Goal: Transaction & Acquisition: Purchase product/service

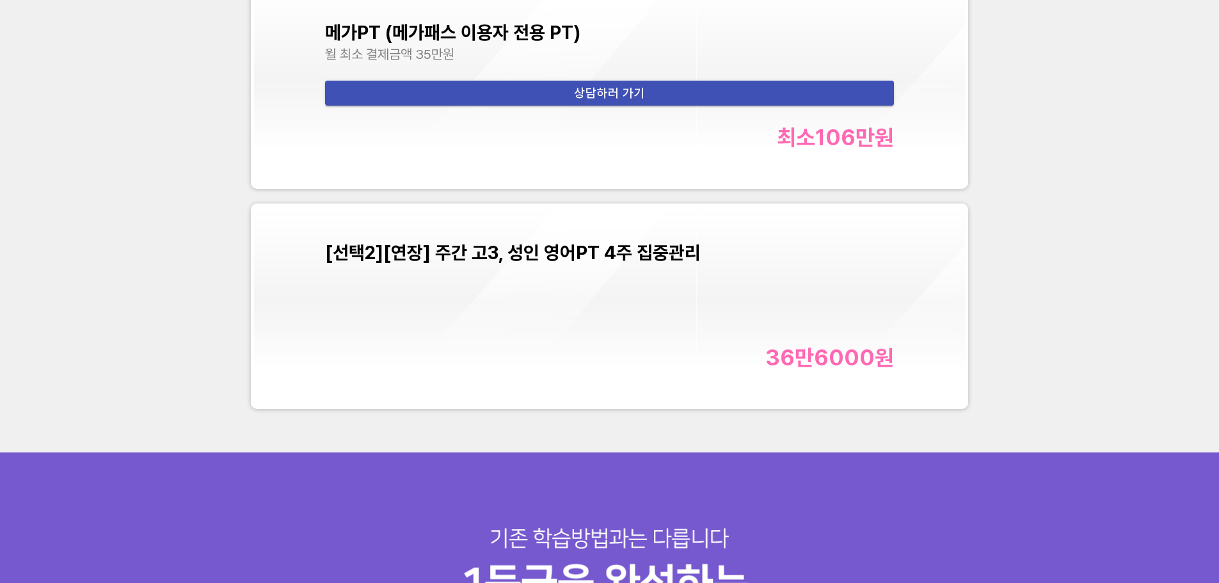
scroll to position [5376, 0]
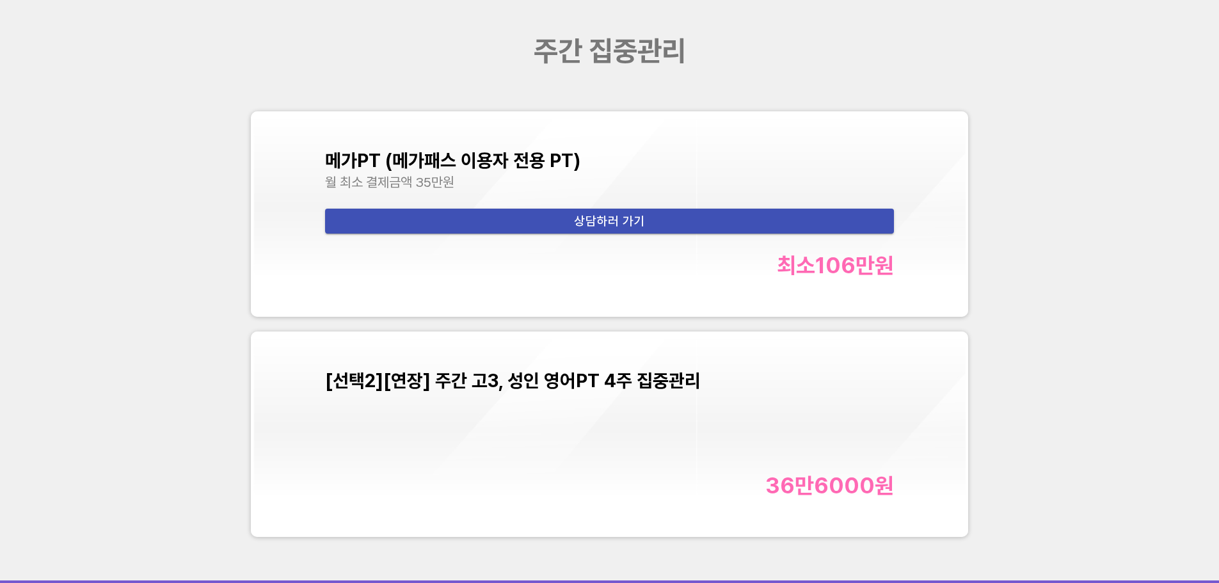
click at [438, 360] on div "[선택2][연장] 주간 고3, 성인 영어PT 4주 집중관리 36만6000 원" at bounding box center [609, 434] width 712 height 200
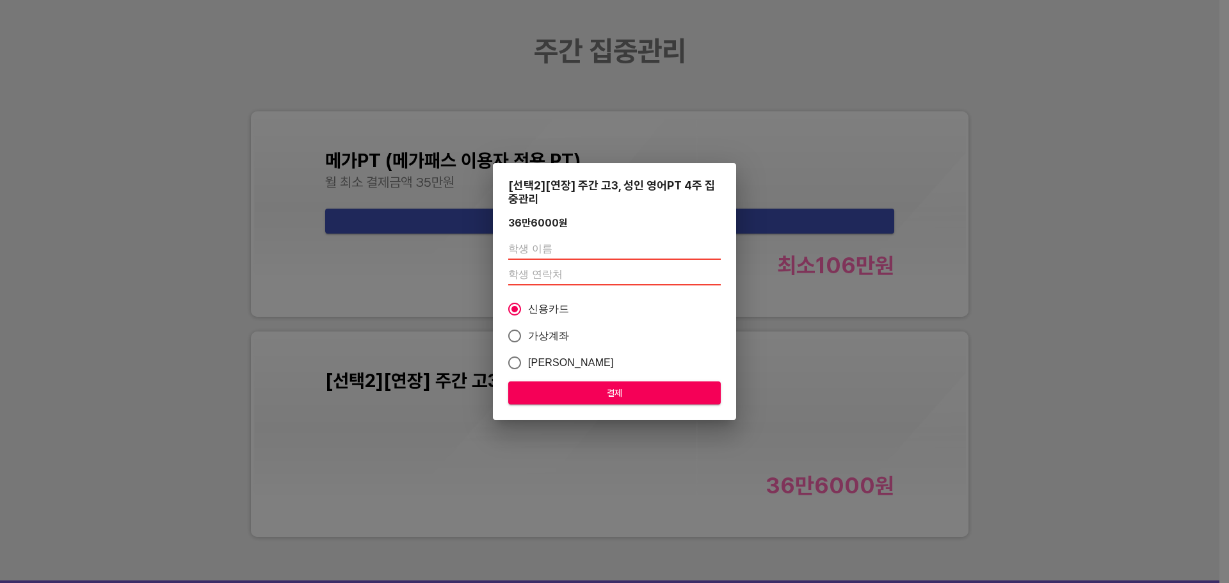
click at [554, 255] on input "text" at bounding box center [614, 249] width 212 height 20
type input "김밀당"
click at [529, 270] on input "number" at bounding box center [614, 275] width 212 height 20
type input "01065609440"
click at [627, 206] on div "[선택2][연장] 주간 고3, 성인 영어PT 4주 집중관리 36만6000 원 김밀당 01065609440 신용카드 가상계좌 카카오페이 결제" at bounding box center [614, 291] width 243 height 257
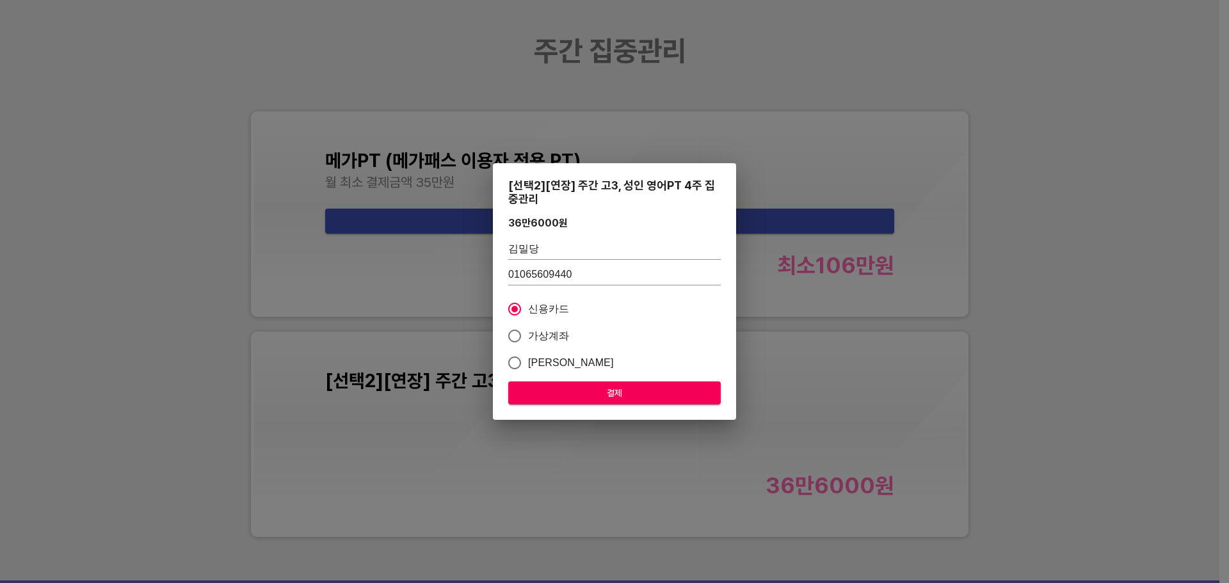
click at [547, 341] on span "가상계좌" at bounding box center [549, 335] width 42 height 15
click at [528, 341] on input "가상계좌" at bounding box center [514, 336] width 27 height 27
radio input "true"
click at [1107, 330] on div "[선택2][연장] 주간 고3, 성인 영어PT 4주 집중관리 36만6000 원 김밀당 01065609440 신용카드 가상계좌 카카오페이 결제" at bounding box center [614, 291] width 1229 height 583
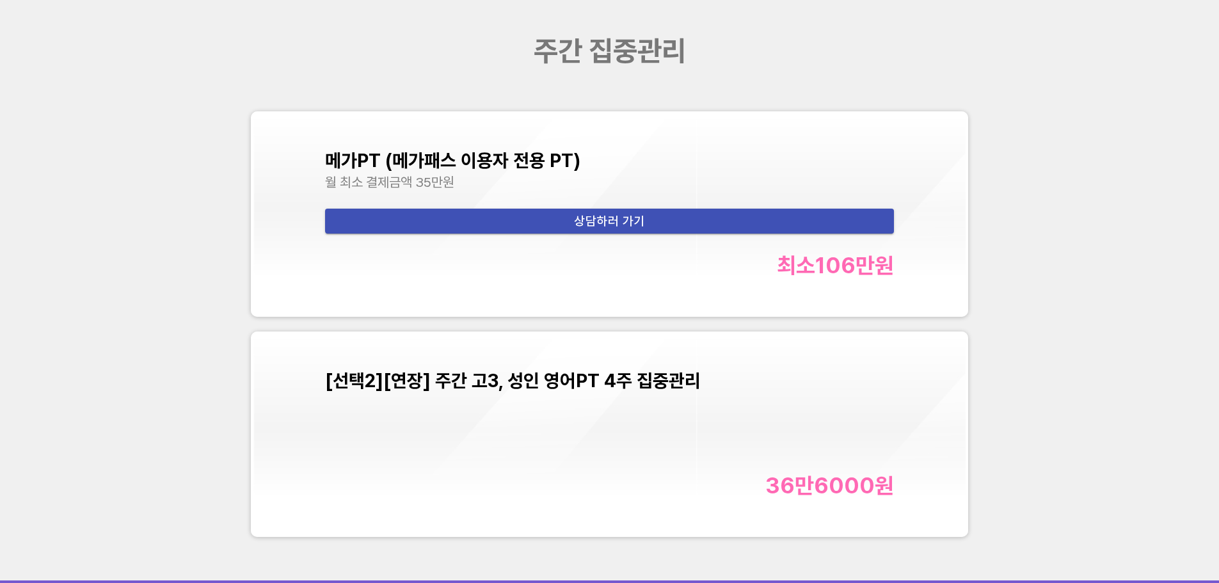
click at [1059, 416] on div "주간 집중관리 메가PT (메가패스 이용자 전용 PT) 월 최소 결제금액 35만원 상담하러 가기 최소 106만 원 [선택2][연장] 주간 고3,…" at bounding box center [609, 289] width 1219 height 584
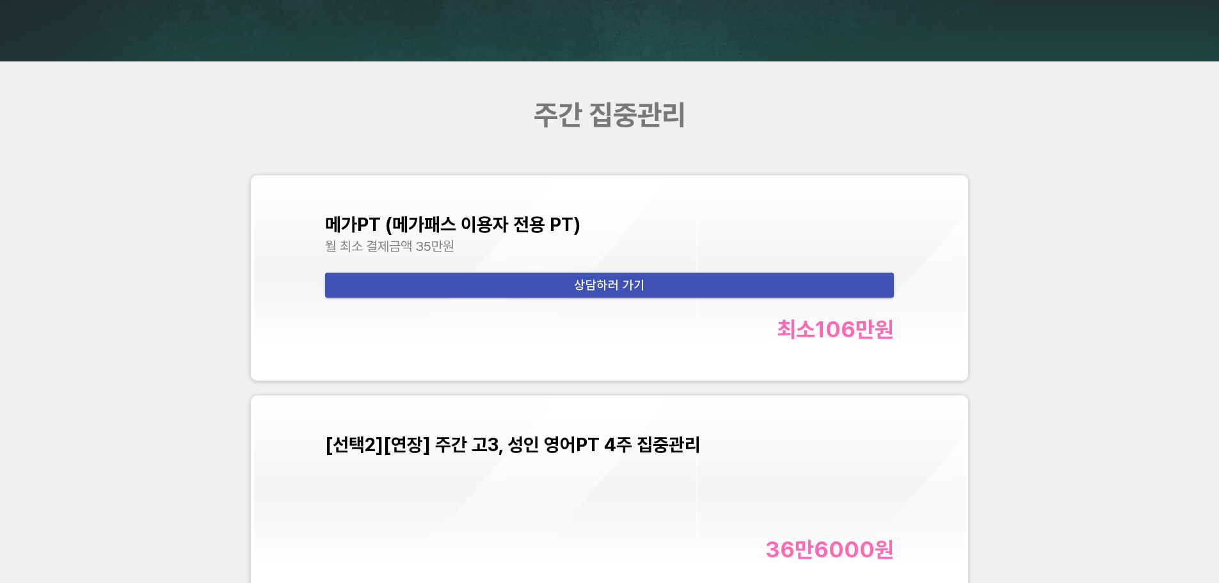
scroll to position [5440, 0]
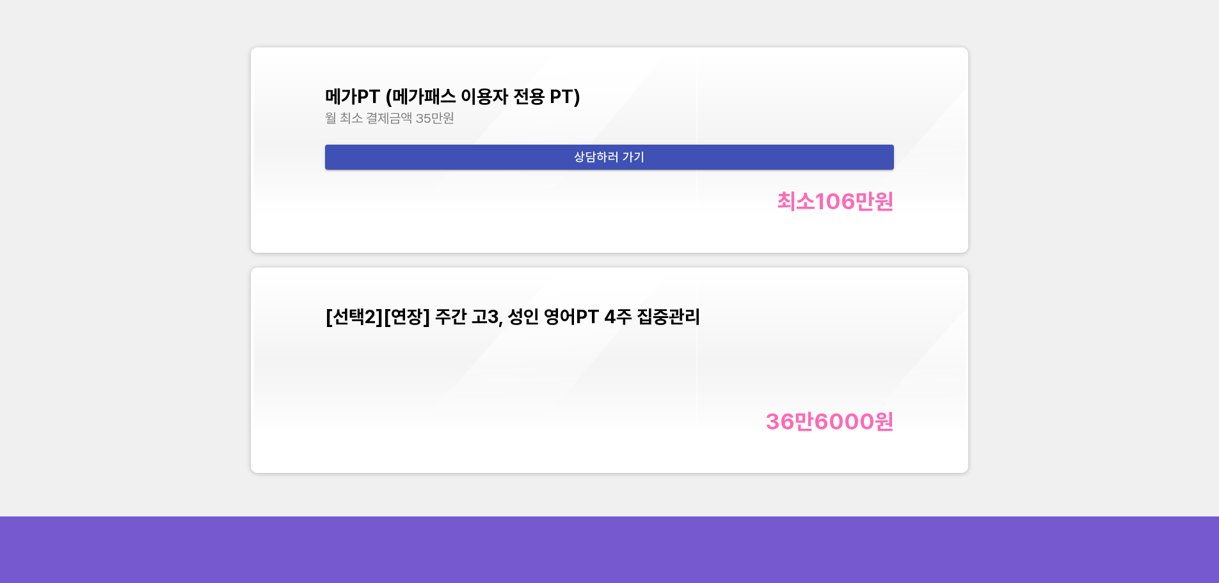
click at [717, 392] on div "[선택2][연장] 주간 고3, 성인 영어PT 4주 집중관리 36만6000 원" at bounding box center [610, 370] width 570 height 129
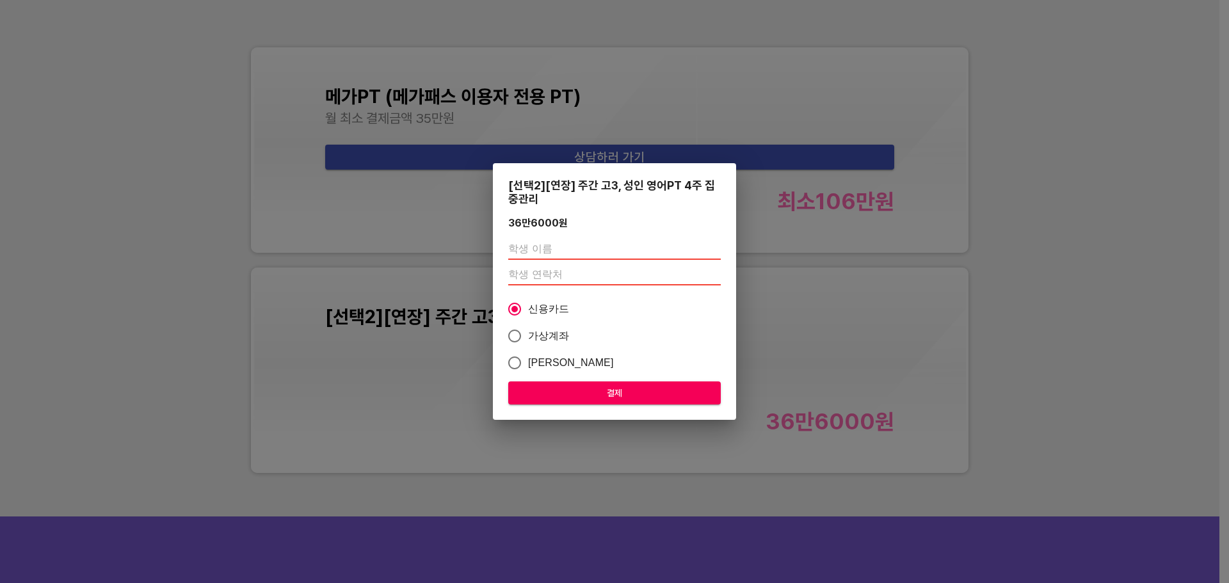
click at [538, 248] on input "text" at bounding box center [614, 249] width 212 height 20
type input "김밀당"
click at [567, 272] on input "number" at bounding box center [614, 275] width 212 height 20
click at [671, 183] on div "[선택2][연장] 주간 고3, 성인 영어PT 4주 집중관리" at bounding box center [614, 192] width 212 height 27
click at [74, 303] on div "[선택2][연장] 주간 고3, 성인 영어PT 4주 집중관리 36만6000 원 김밀당 신용카드 가상계좌 카카오페이 결제" at bounding box center [614, 291] width 1229 height 583
